Goal: Find specific page/section: Find specific page/section

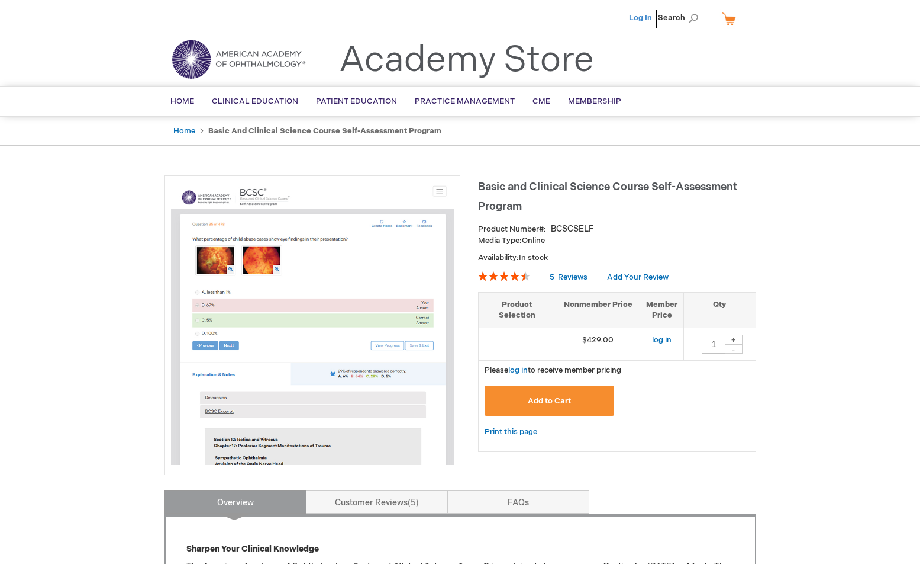
click at [635, 14] on link "Log In" at bounding box center [640, 17] width 23 height 9
click at [581, 18] on span "Marcus Turner" at bounding box center [582, 17] width 66 height 9
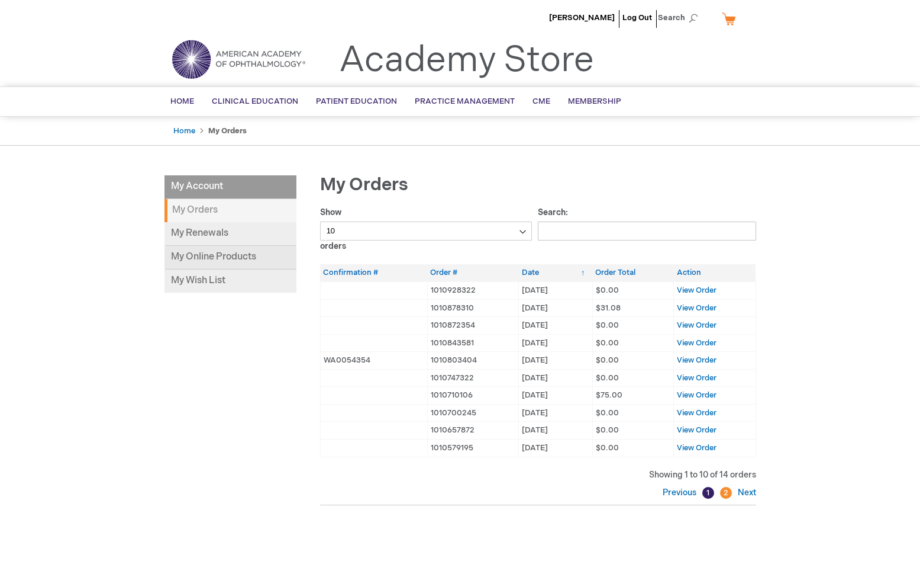
click at [228, 262] on link "My Online Products" at bounding box center [231, 258] width 132 height 24
